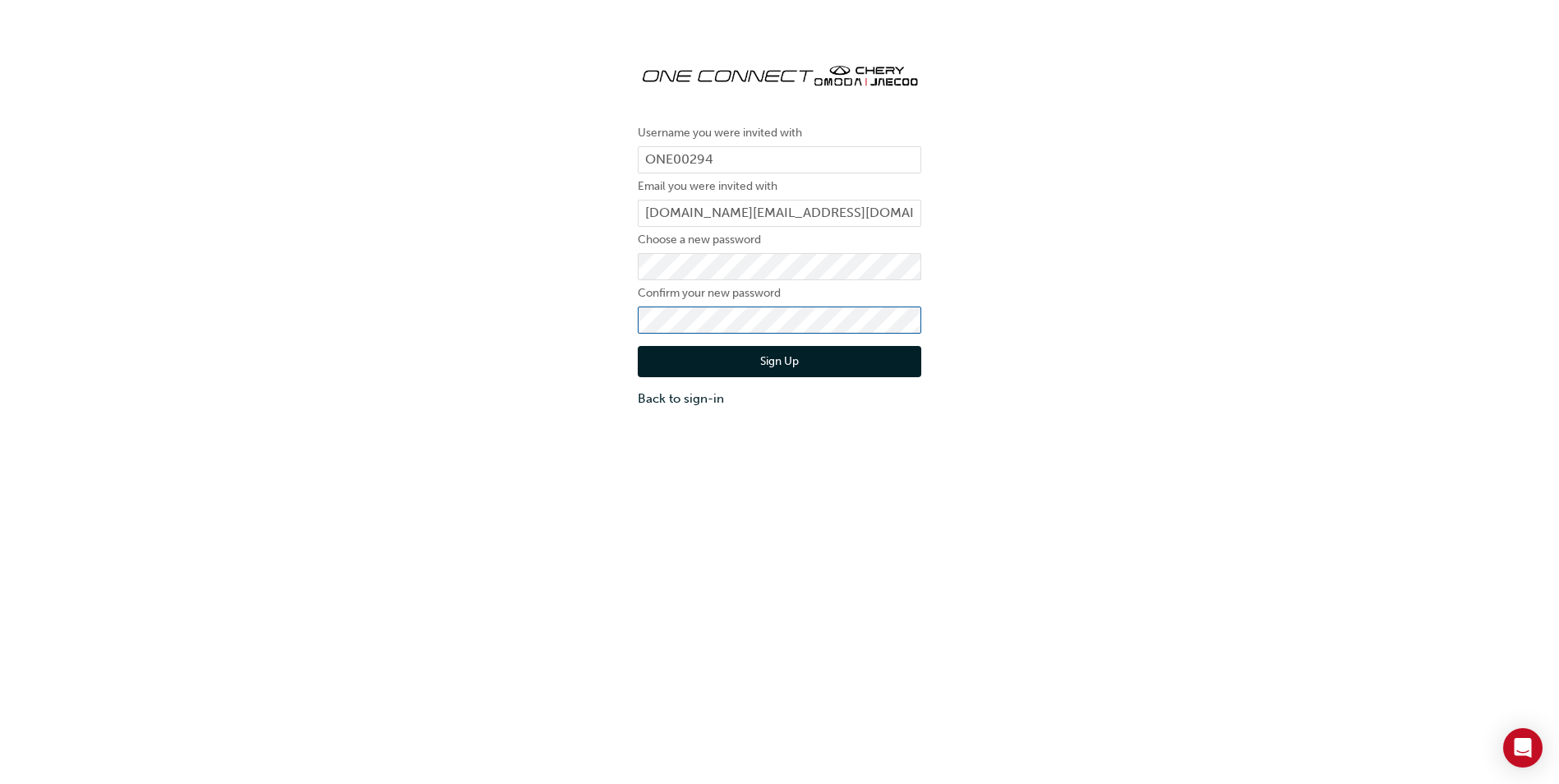
click button "Sign Up" at bounding box center [779, 361] width 284 height 31
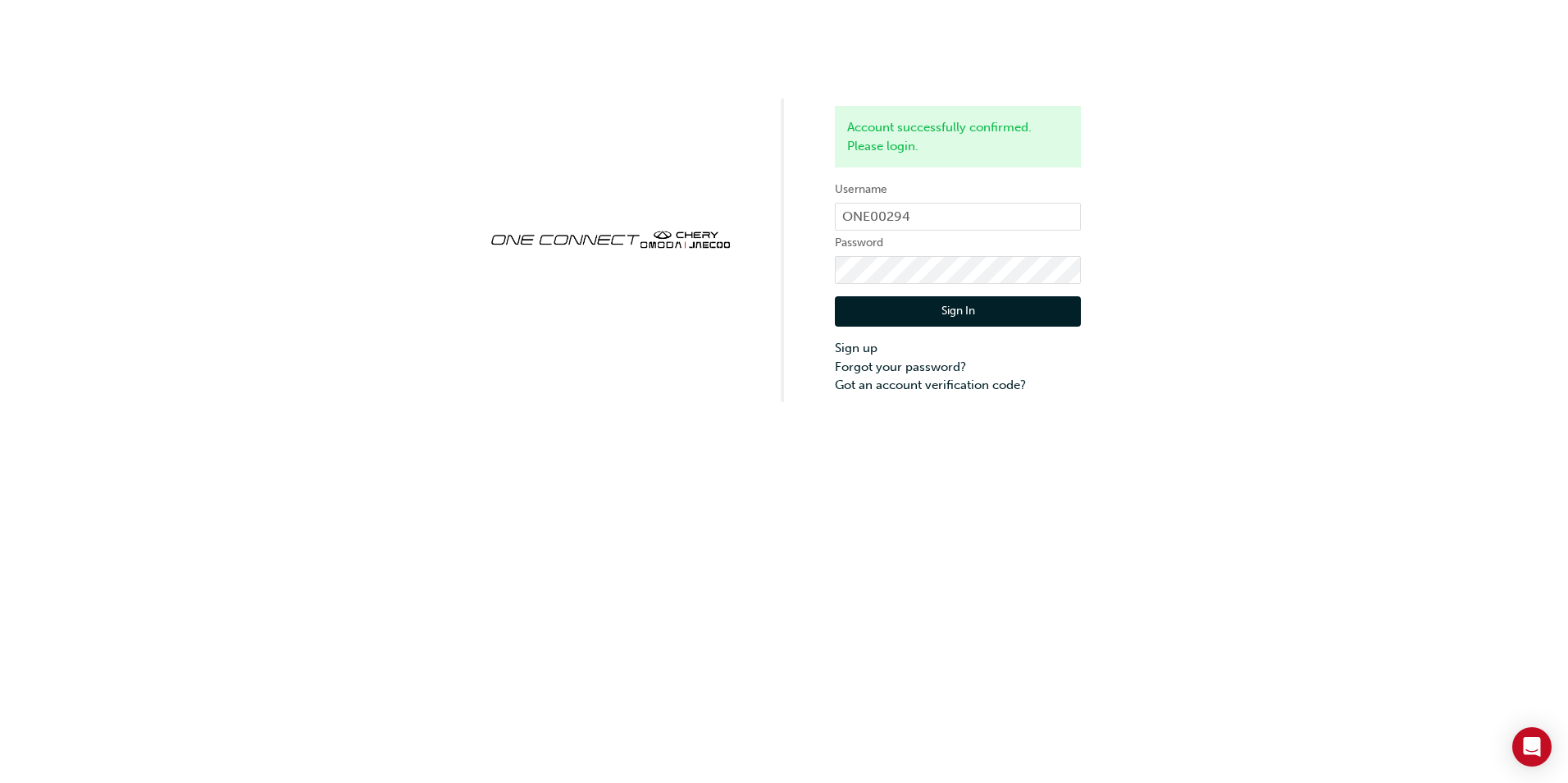
click at [984, 313] on button "Sign In" at bounding box center [958, 312] width 246 height 31
